Goal: Task Accomplishment & Management: Use online tool/utility

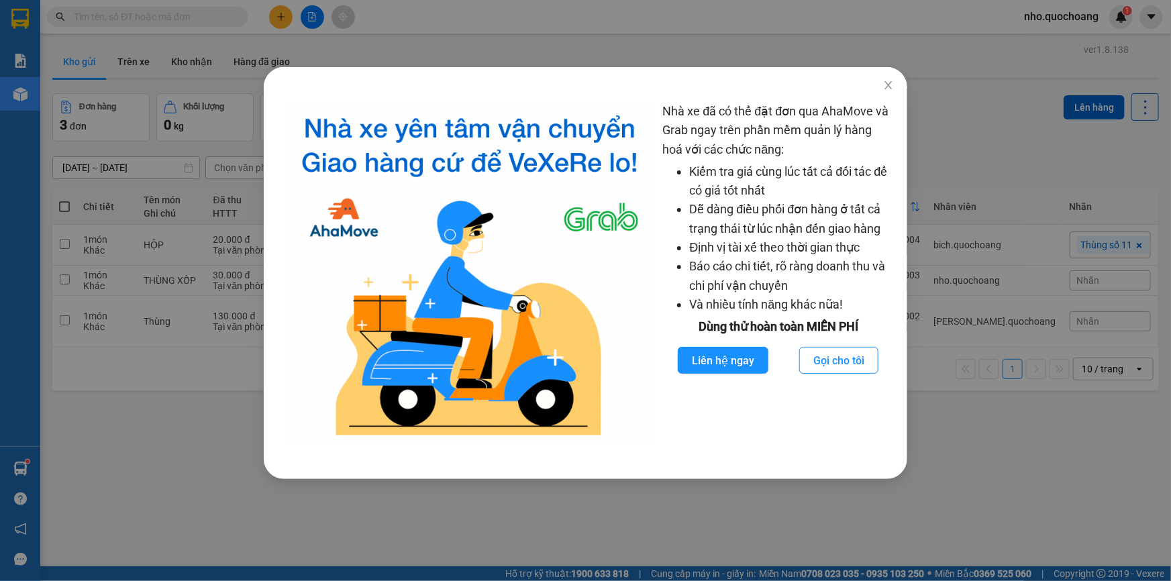
click at [892, 87] on icon "close" at bounding box center [888, 85] width 11 height 11
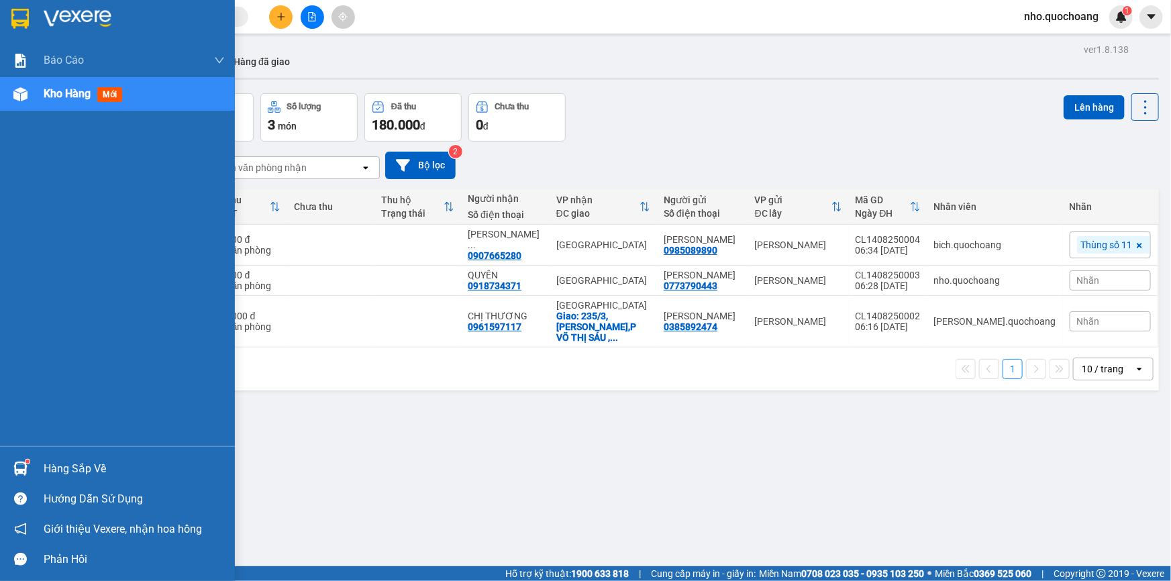
drag, startPoint x: 73, startPoint y: 464, endPoint x: 87, endPoint y: 464, distance: 13.4
click at [73, 464] on div "Hàng sắp về" at bounding box center [134, 469] width 181 height 20
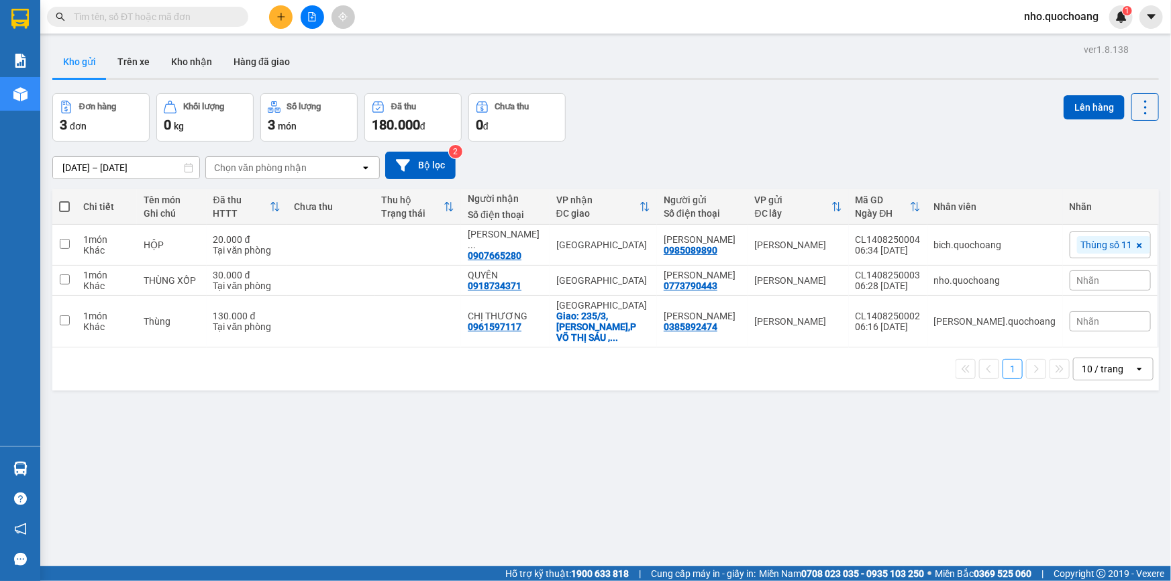
click at [721, 462] on section "Kết quả tìm kiếm ( 0 ) Bộ lọc No Data nho.quochoang 1 Báo cáo Báo cáo dòng tiền…" at bounding box center [585, 290] width 1171 height 581
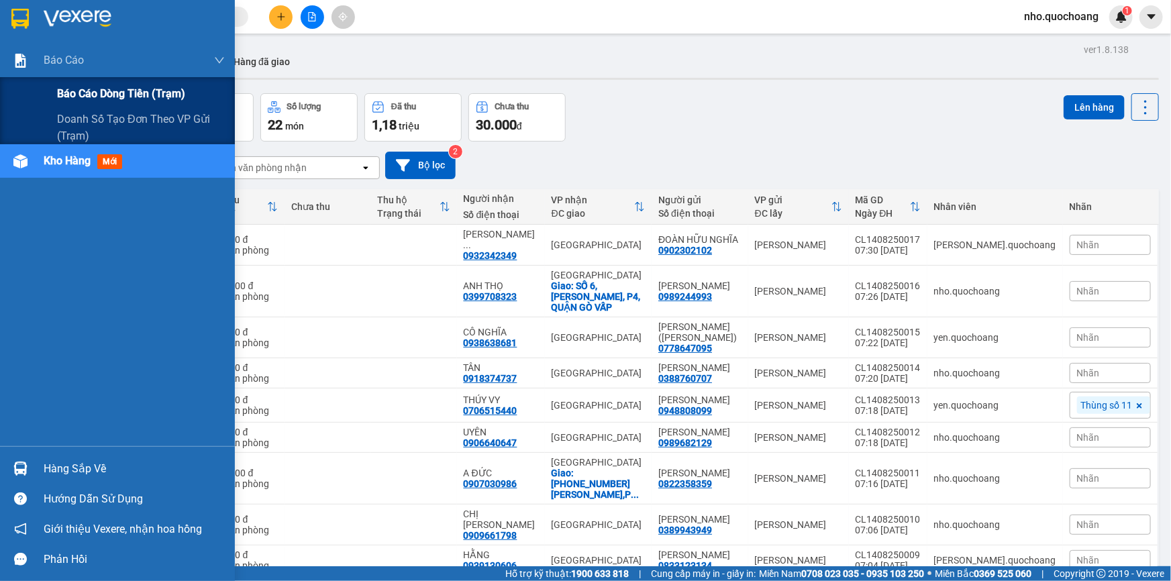
click at [43, 90] on div "Báo cáo dòng tiền (trạm)" at bounding box center [117, 94] width 235 height 34
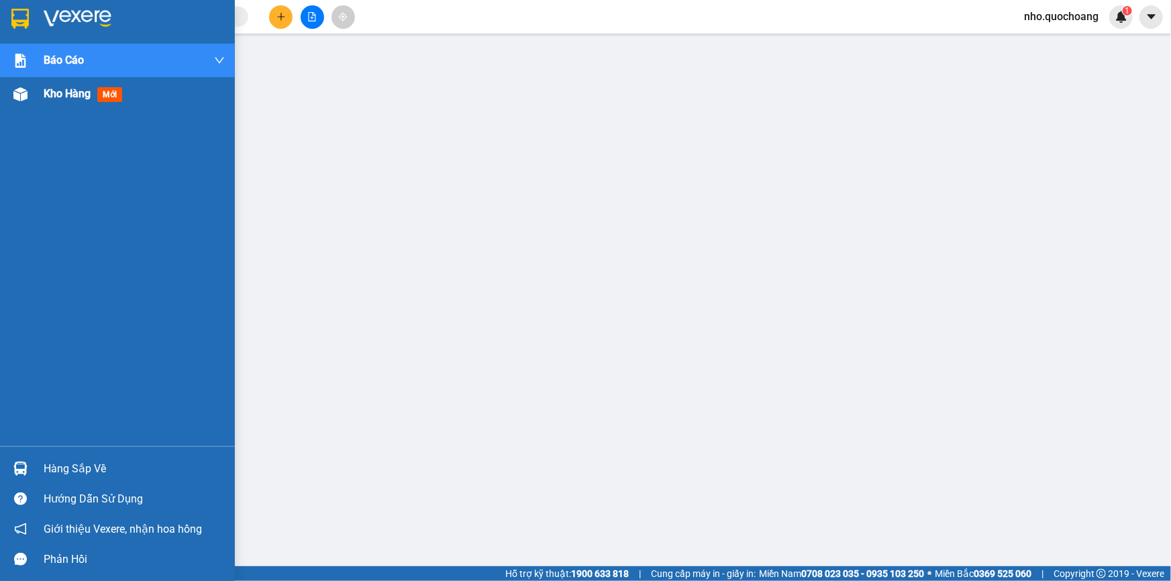
click at [70, 101] on div "Kho hàng mới" at bounding box center [86, 93] width 84 height 17
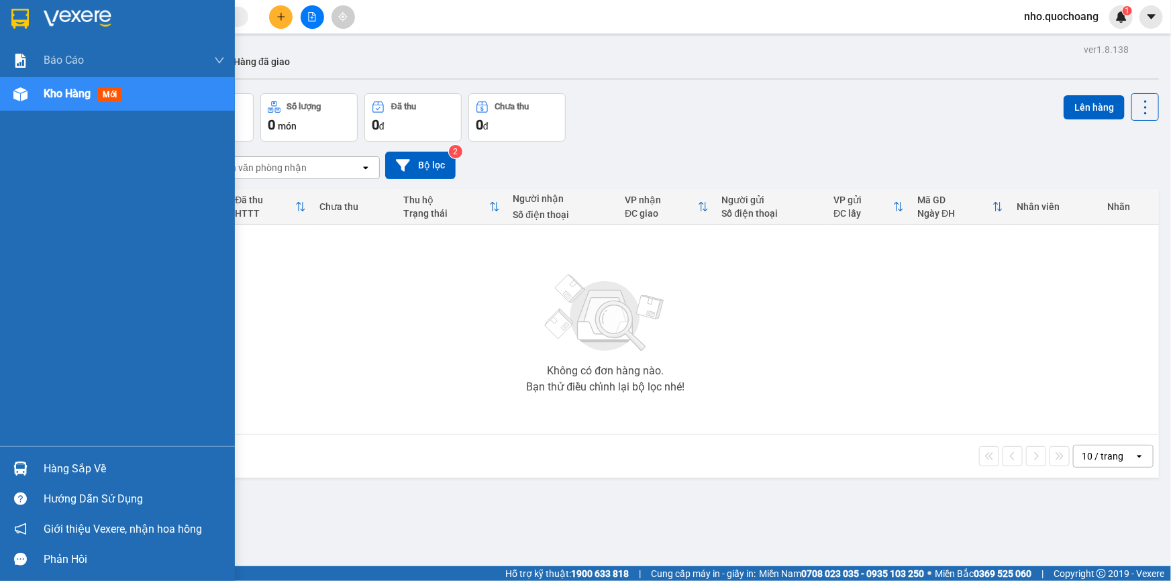
click at [31, 461] on div at bounding box center [20, 468] width 23 height 23
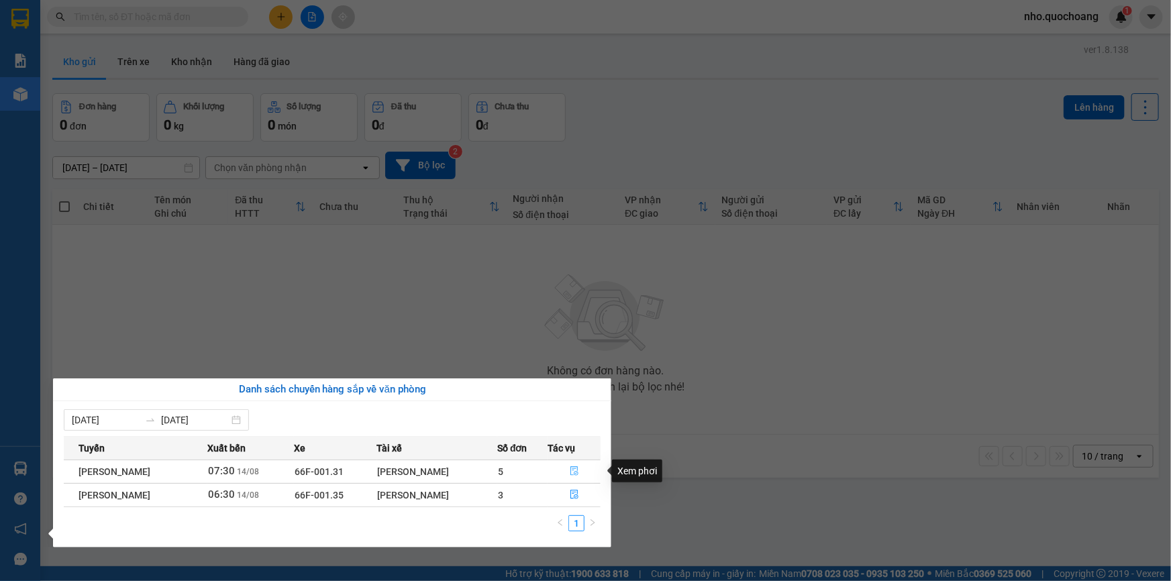
click at [582, 476] on button "button" at bounding box center [574, 471] width 52 height 21
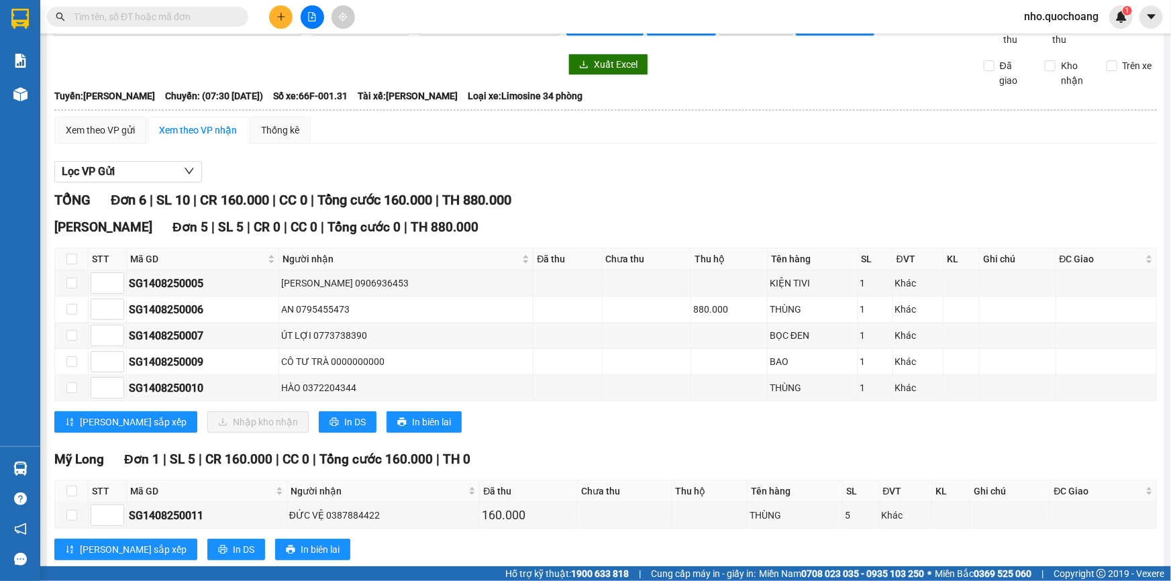
scroll to position [62, 0]
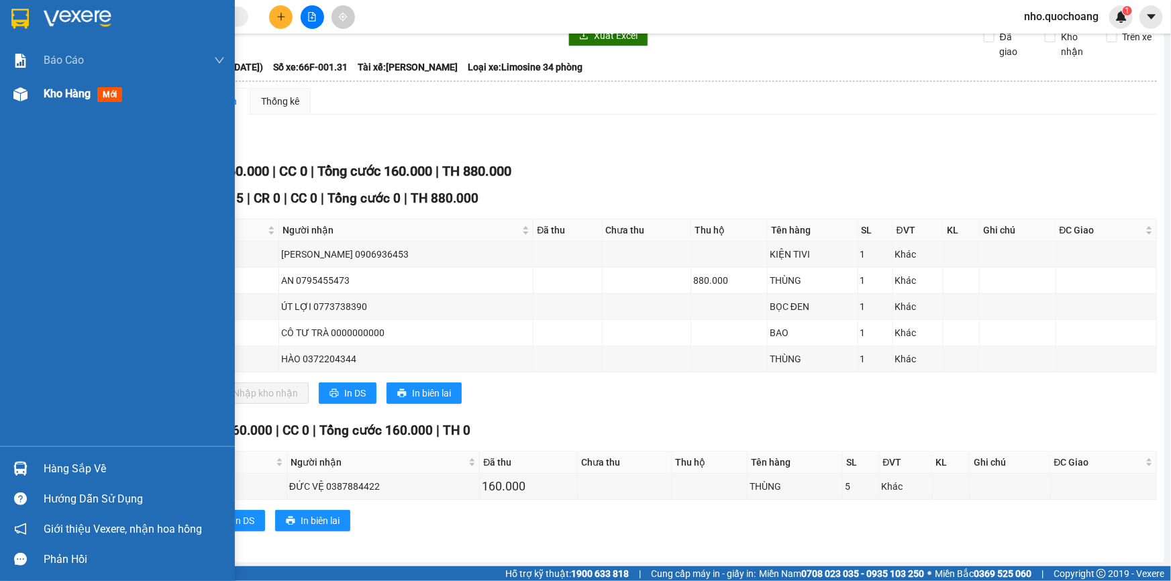
click at [48, 87] on span "Kho hàng" at bounding box center [67, 93] width 47 height 13
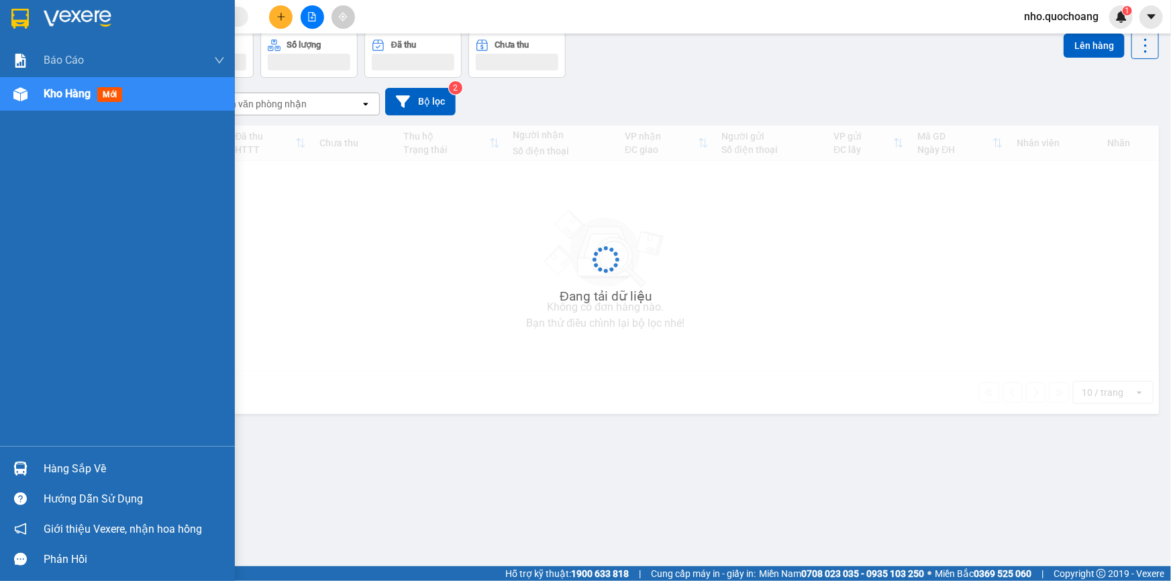
scroll to position [61, 0]
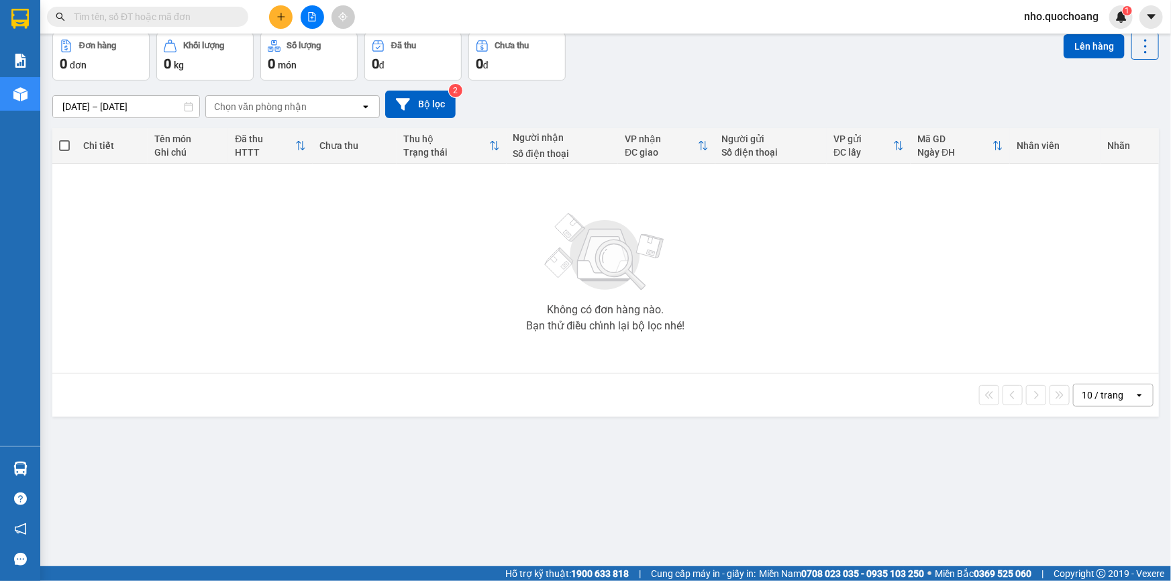
click at [164, 15] on input "text" at bounding box center [153, 16] width 158 height 15
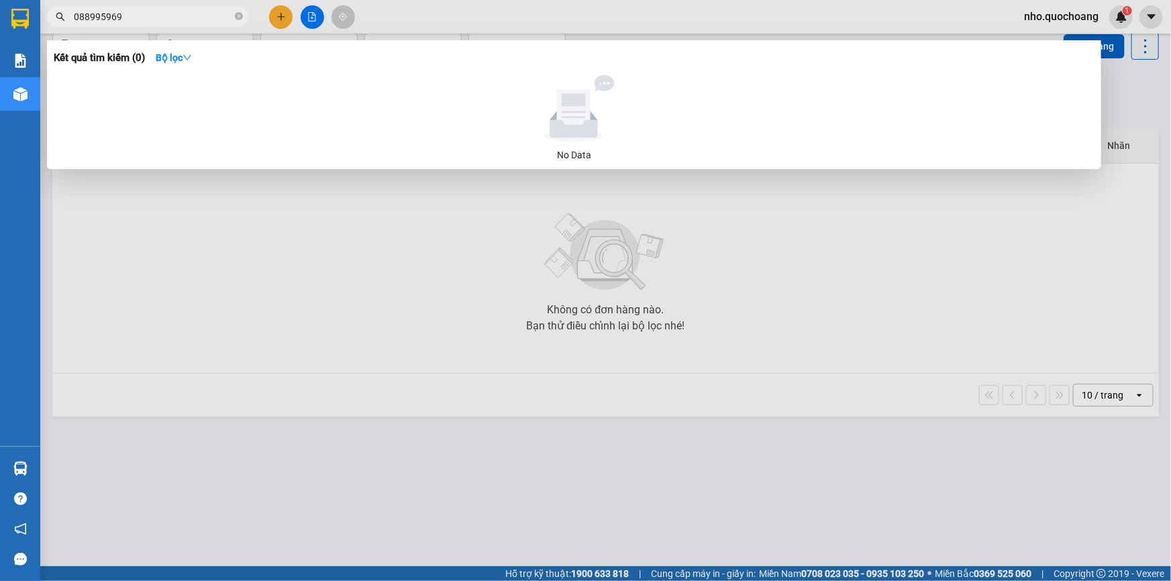
type input "0889959699"
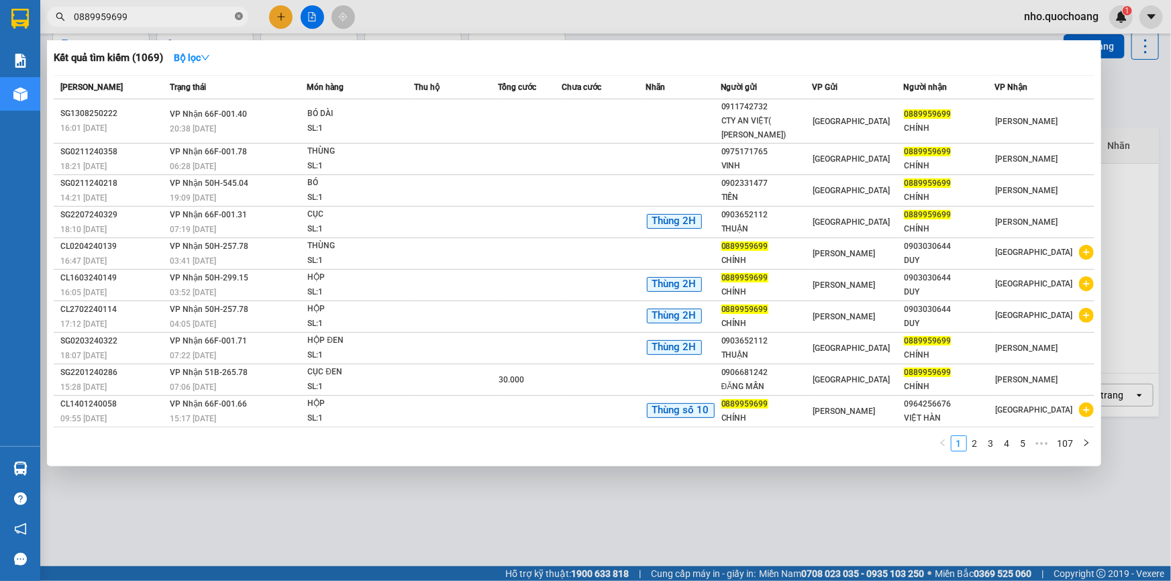
click at [236, 17] on icon "close-circle" at bounding box center [239, 16] width 8 height 8
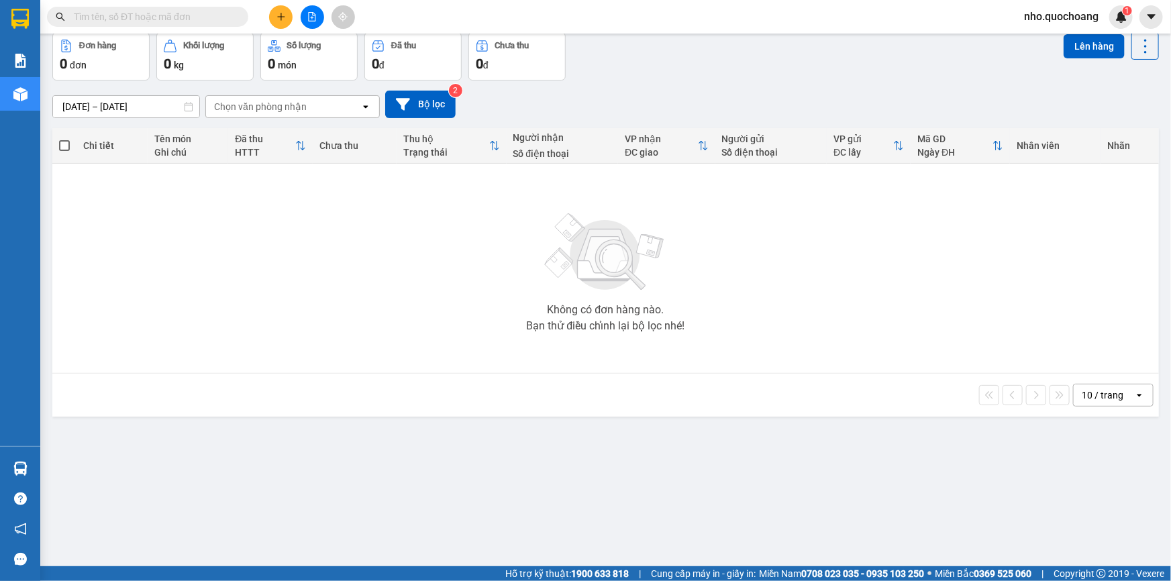
click at [99, 19] on input "text" at bounding box center [153, 16] width 158 height 15
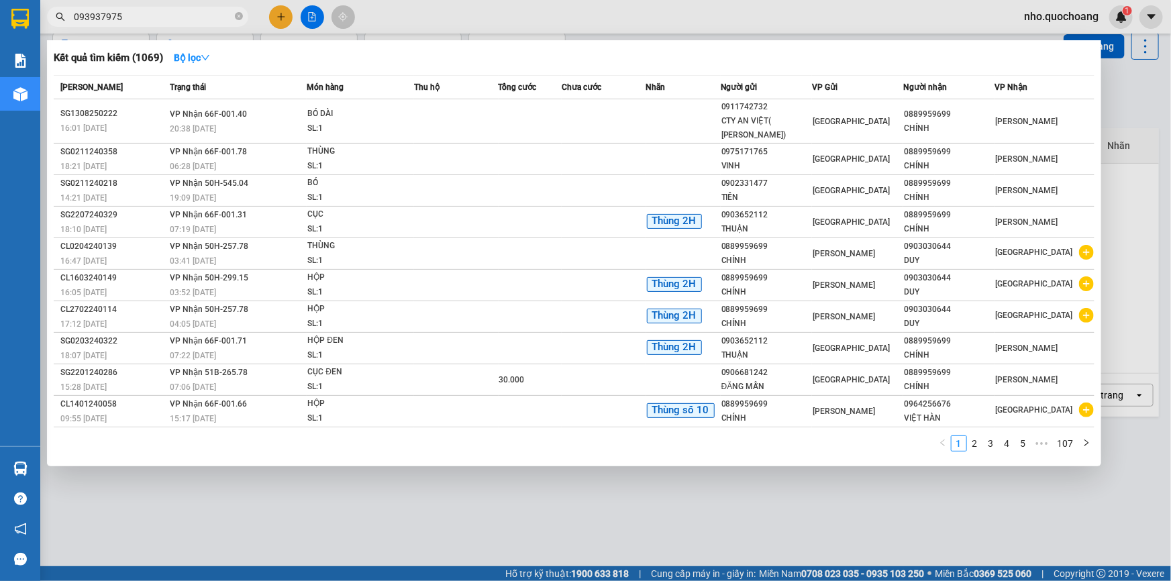
type input "0939379758"
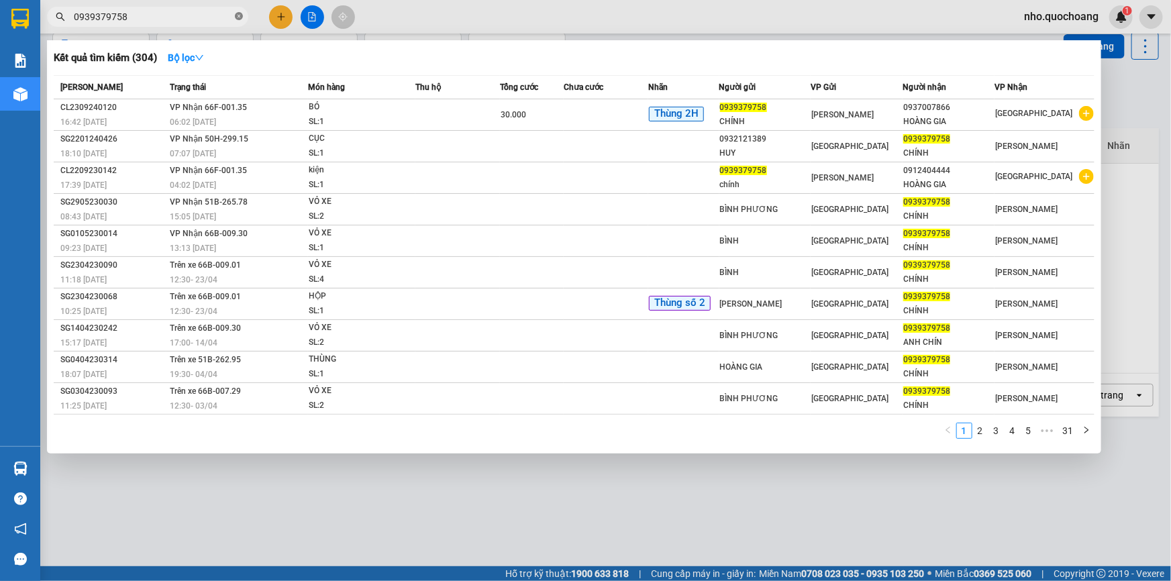
click at [235, 15] on icon "close-circle" at bounding box center [239, 16] width 8 height 8
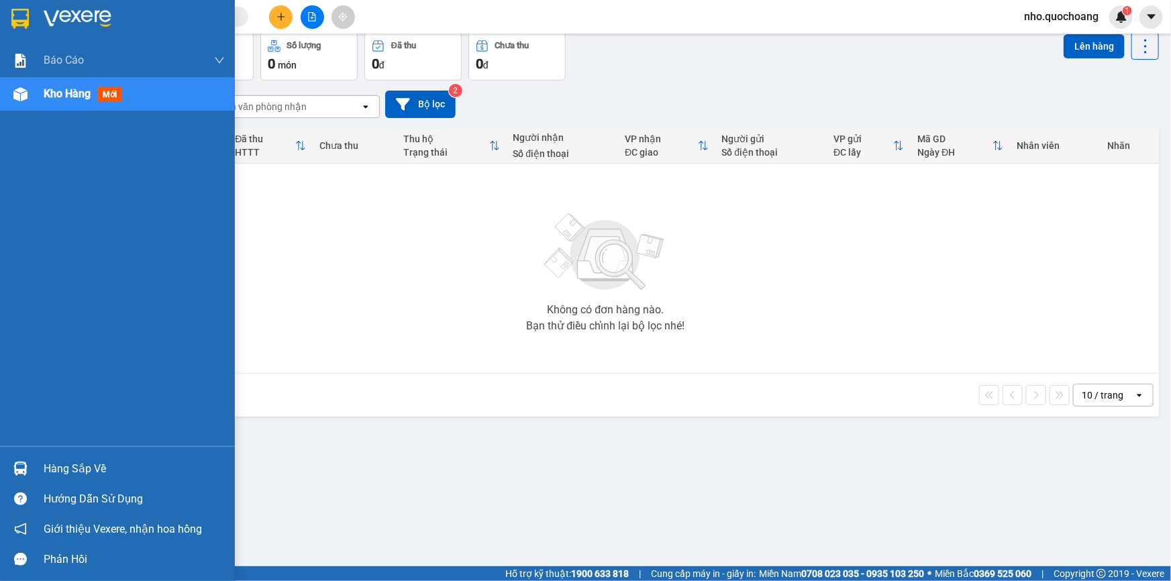
click at [62, 465] on div "Hàng sắp về" at bounding box center [134, 469] width 181 height 20
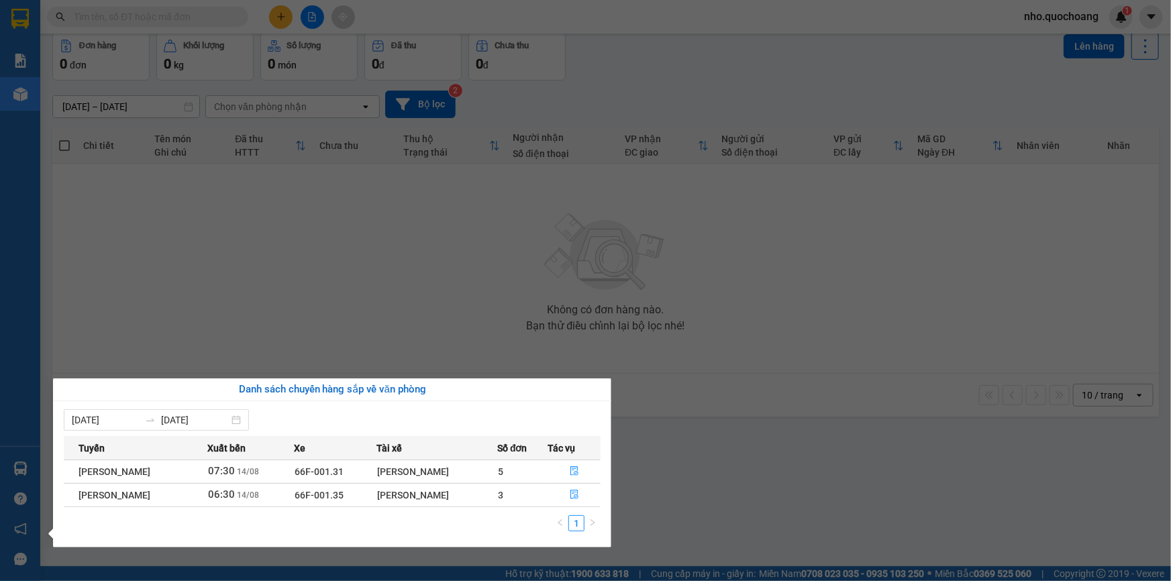
click at [374, 568] on section "Kết quả tìm kiếm ( 304 ) Bộ lọc Mã ĐH Trạng thái Món hàng Thu hộ Tổng cước Chưa…" at bounding box center [585, 290] width 1171 height 581
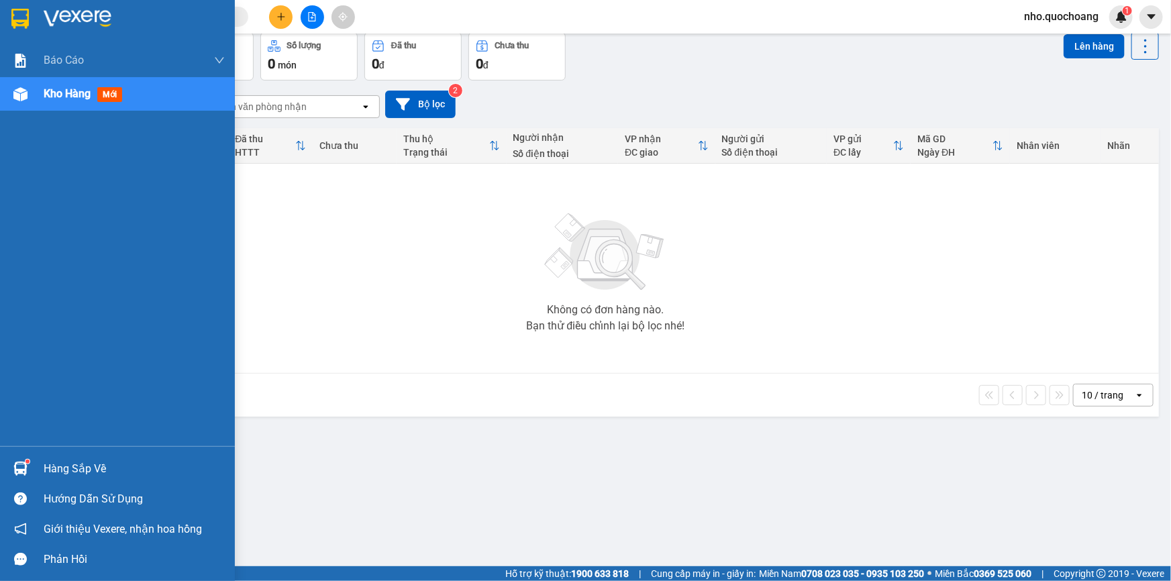
drag, startPoint x: 75, startPoint y: 471, endPoint x: 254, endPoint y: 474, distance: 178.5
click at [76, 472] on div "Hàng sắp về" at bounding box center [134, 469] width 181 height 20
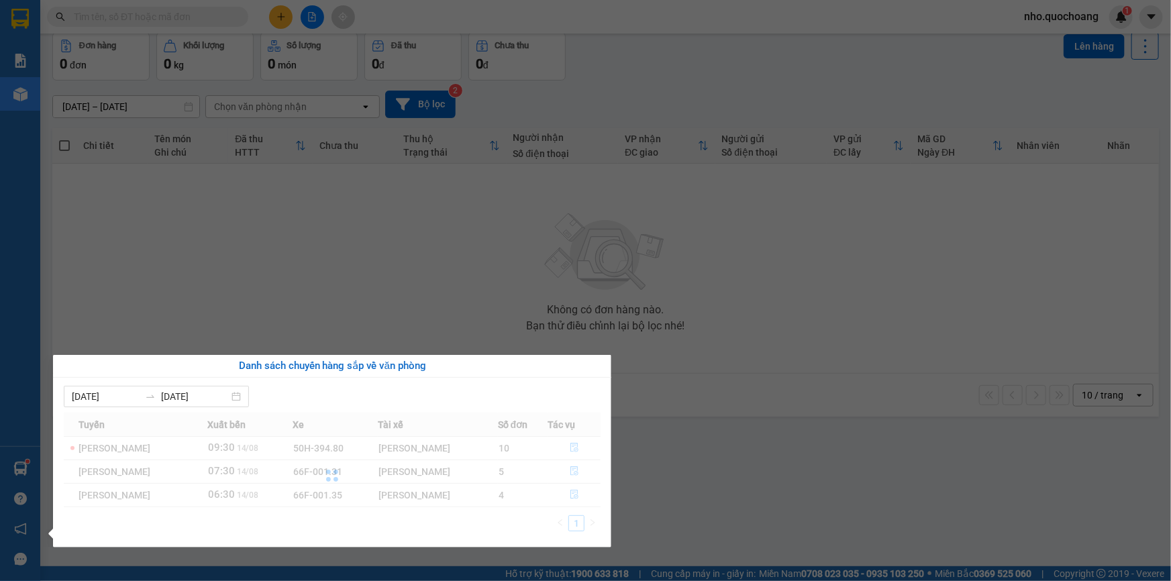
click at [652, 339] on section "Kết quả tìm kiếm ( 304 ) Bộ lọc Mã ĐH Trạng thái Món hàng Thu hộ Tổng cước Chưa…" at bounding box center [585, 290] width 1171 height 581
